Goal: Task Accomplishment & Management: Complete application form

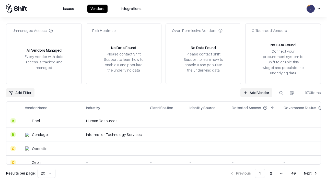
click at [256, 92] on link "Add Vendor" at bounding box center [256, 92] width 32 height 9
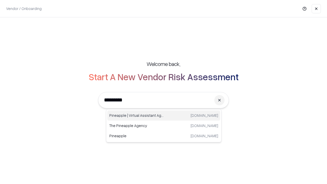
click at [164, 115] on div "Pineapple | Virtual Assistant Agency trypineapple.com" at bounding box center [163, 115] width 113 height 10
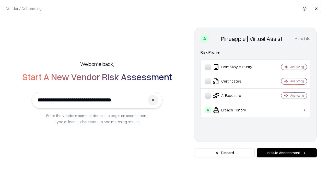
type input "**********"
click at [287, 153] on button "Initiate Assessment" at bounding box center [287, 152] width 60 height 9
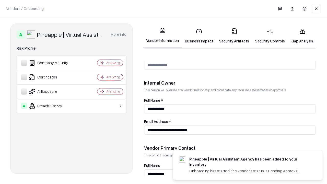
scroll to position [265, 0]
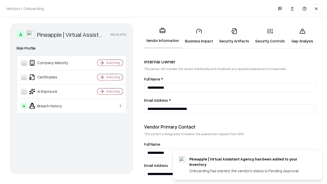
click at [199, 36] on link "Business Impact" at bounding box center [199, 36] width 34 height 24
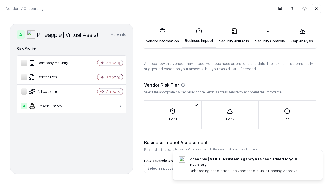
click at [234, 36] on link "Security Artifacts" at bounding box center [234, 36] width 36 height 24
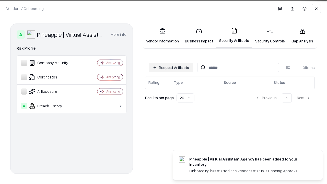
click at [171, 67] on button "Request Artifacts" at bounding box center [171, 67] width 44 height 9
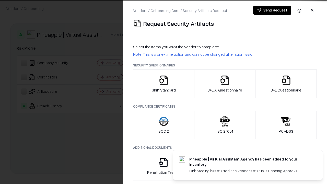
click at [164, 84] on icon "button" at bounding box center [164, 80] width 10 height 10
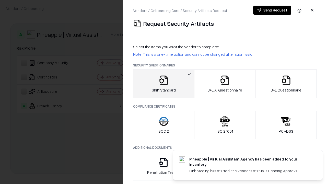
click at [272, 10] on button "Send Request" at bounding box center [272, 10] width 38 height 9
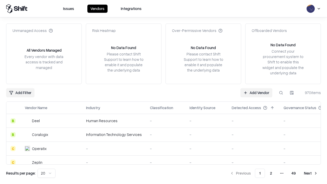
click at [281, 92] on button at bounding box center [280, 92] width 9 height 9
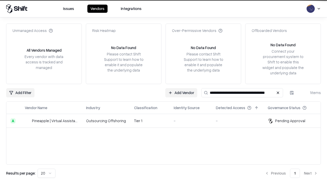
type input "**********"
click at [167, 121] on td "Tier 1" at bounding box center [150, 121] width 40 height 14
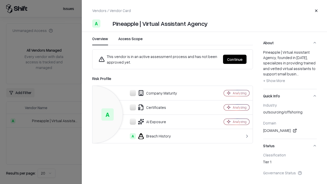
click at [235, 59] on button "Continue" at bounding box center [235, 59] width 24 height 9
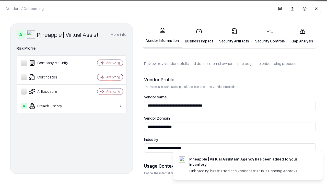
click at [234, 36] on link "Security Artifacts" at bounding box center [234, 36] width 36 height 24
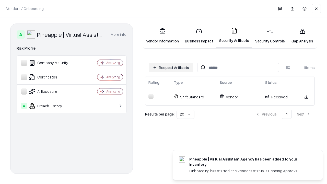
click at [270, 36] on link "Security Controls" at bounding box center [270, 36] width 36 height 24
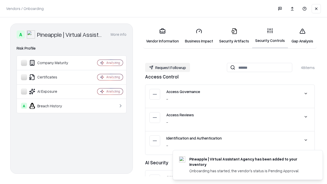
click at [168, 67] on button "Request Followup" at bounding box center [167, 67] width 45 height 9
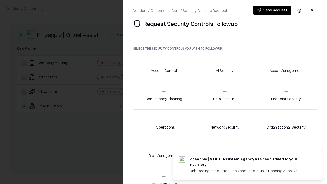
click at [164, 67] on div "Access Control" at bounding box center [164, 67] width 26 height 13
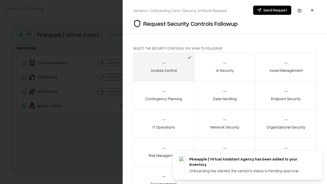
click at [272, 10] on button "Send Request" at bounding box center [272, 10] width 38 height 9
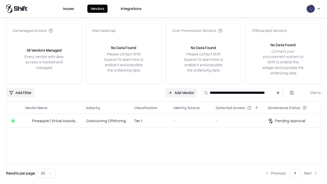
type input "**********"
click at [167, 121] on td "Tier 1" at bounding box center [150, 121] width 40 height 14
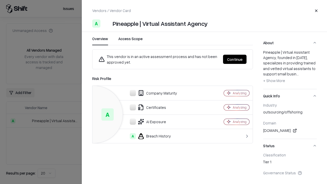
click at [235, 59] on button "Continue" at bounding box center [235, 59] width 24 height 9
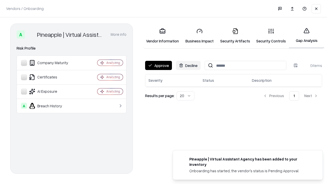
click at [158, 65] on button "Approve" at bounding box center [158, 65] width 27 height 9
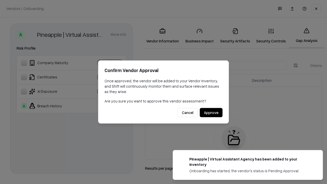
click at [211, 112] on button "Approve" at bounding box center [211, 112] width 23 height 9
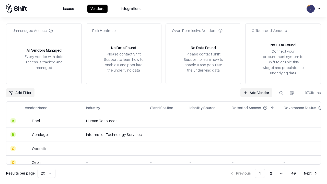
type input "**********"
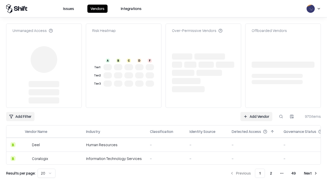
click at [256, 112] on link "Add Vendor" at bounding box center [256, 116] width 32 height 9
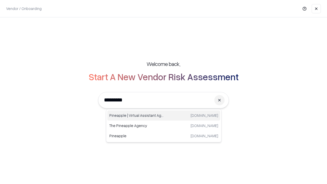
click at [164, 115] on div "Pineapple | Virtual Assistant Agency trypineapple.com" at bounding box center [163, 115] width 113 height 10
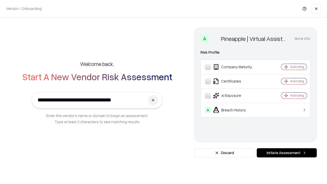
type input "**********"
click at [287, 153] on button "Initiate Assessment" at bounding box center [287, 152] width 60 height 9
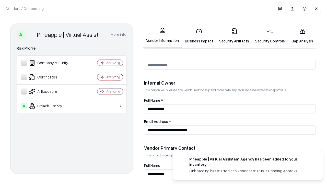
scroll to position [265, 0]
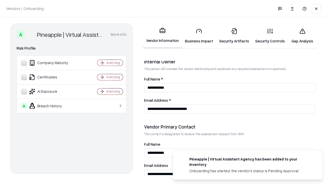
click at [302, 36] on link "Gap Analysis" at bounding box center [302, 36] width 29 height 24
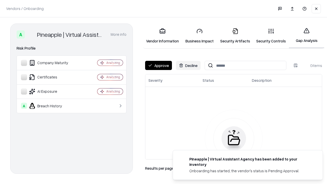
click at [158, 65] on button "Approve" at bounding box center [158, 65] width 27 height 9
